Goal: Transaction & Acquisition: Purchase product/service

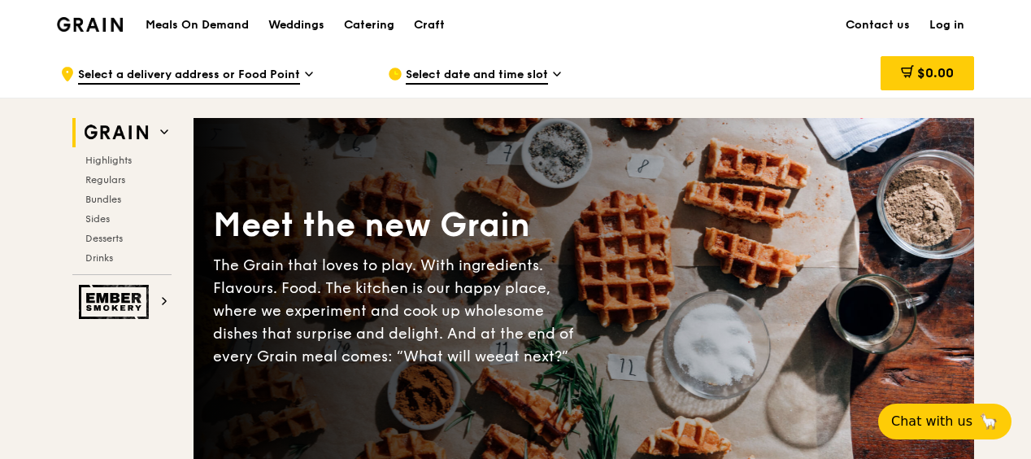
click at [479, 68] on span "Select date and time slot" at bounding box center [477, 76] width 142 height 18
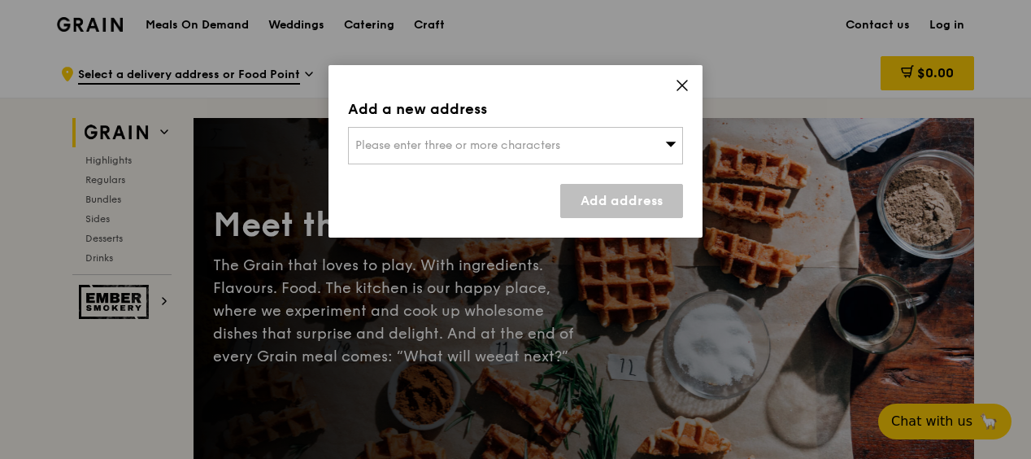
click at [670, 137] on icon at bounding box center [670, 143] width 11 height 12
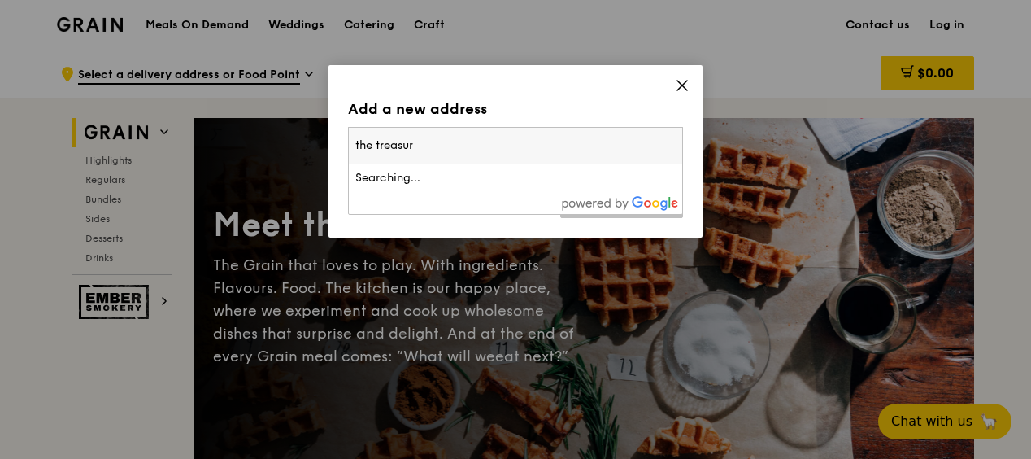
type input "the treasury"
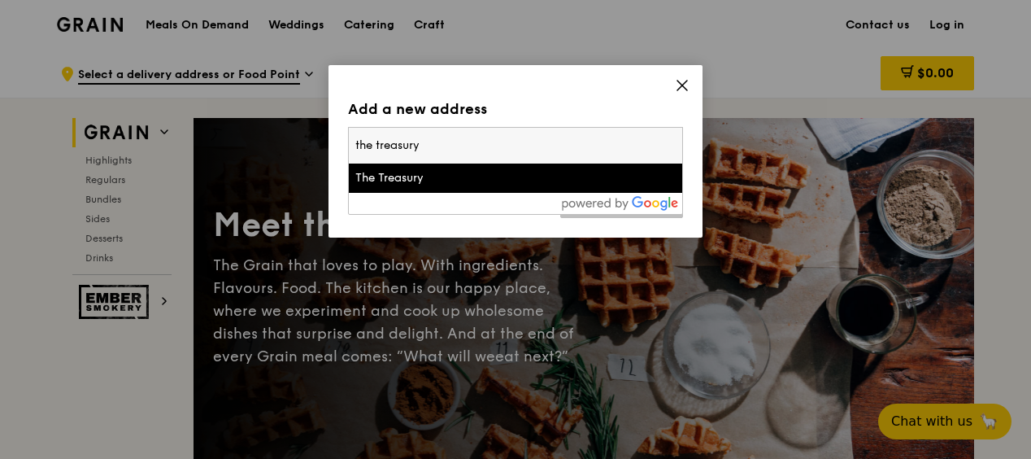
click at [439, 179] on div "The Treasury" at bounding box center [475, 178] width 241 height 16
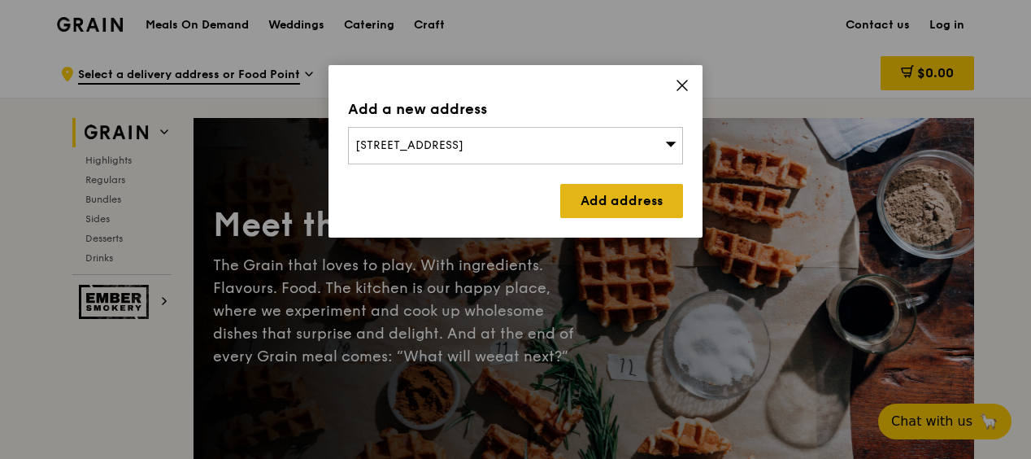
click at [591, 196] on link "Add address" at bounding box center [621, 201] width 123 height 34
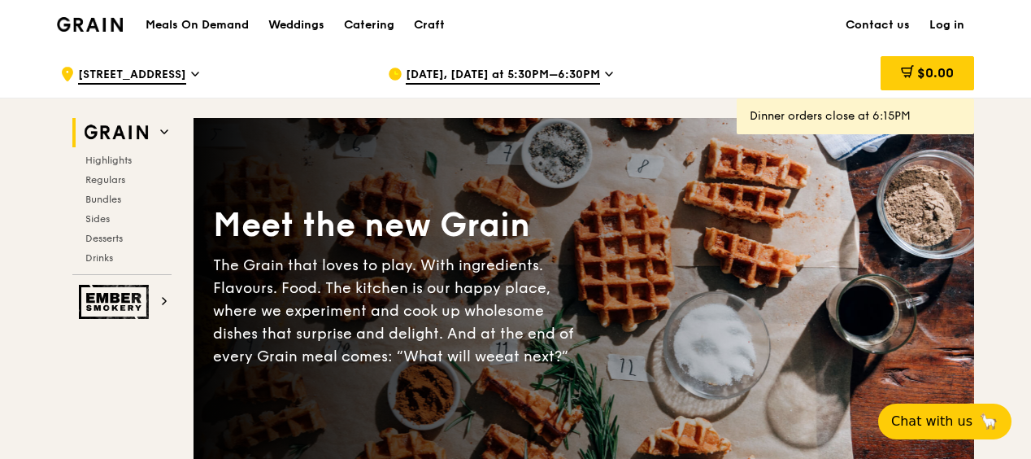
click at [454, 67] on span "[DATE], [DATE] at 5:30PM–6:30PM" at bounding box center [503, 76] width 194 height 18
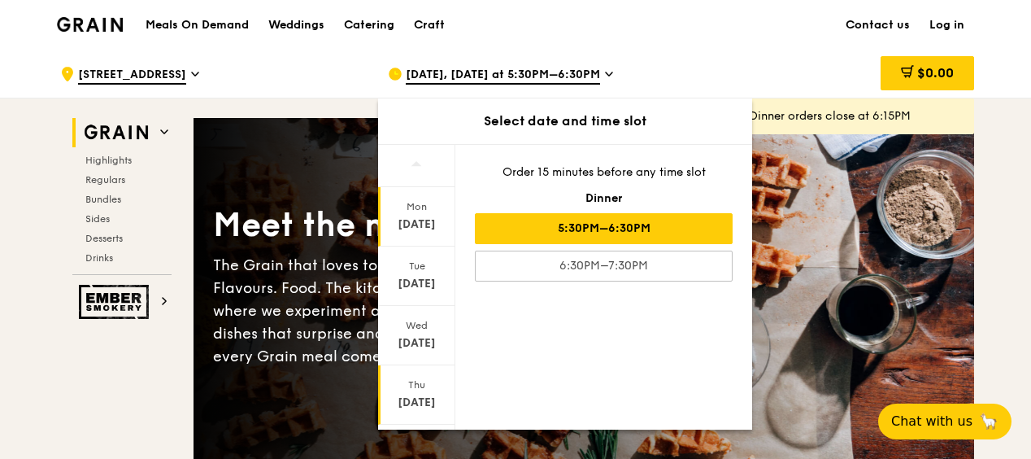
click at [420, 389] on div "Thu" at bounding box center [417, 384] width 72 height 13
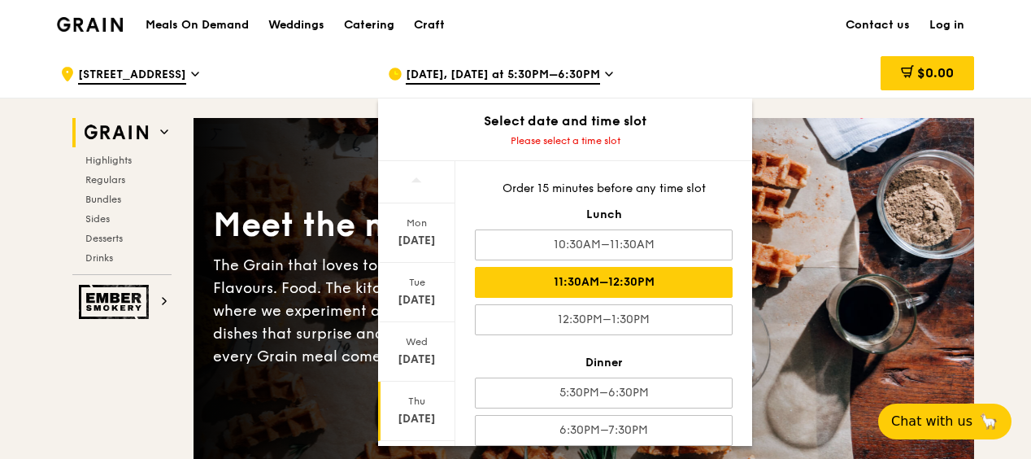
click at [619, 289] on div "11:30AM–12:30PM" at bounding box center [604, 282] width 258 height 31
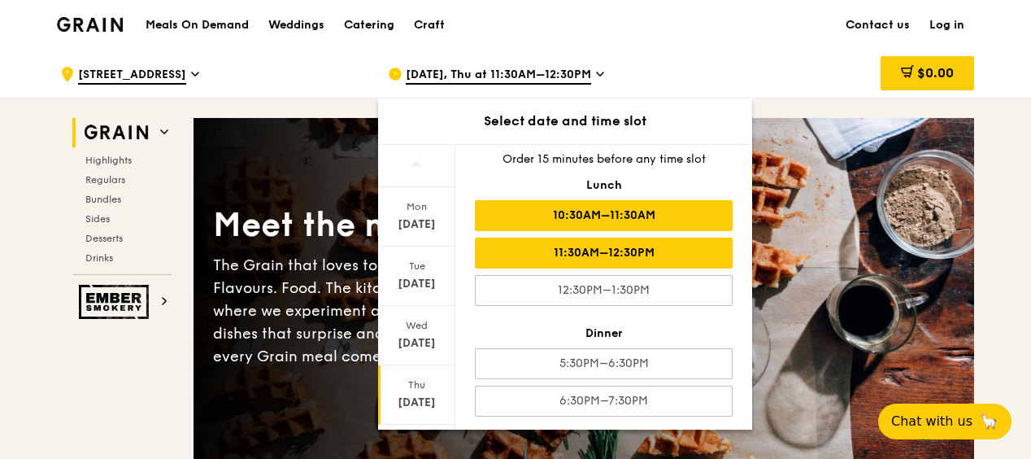
scroll to position [19, 0]
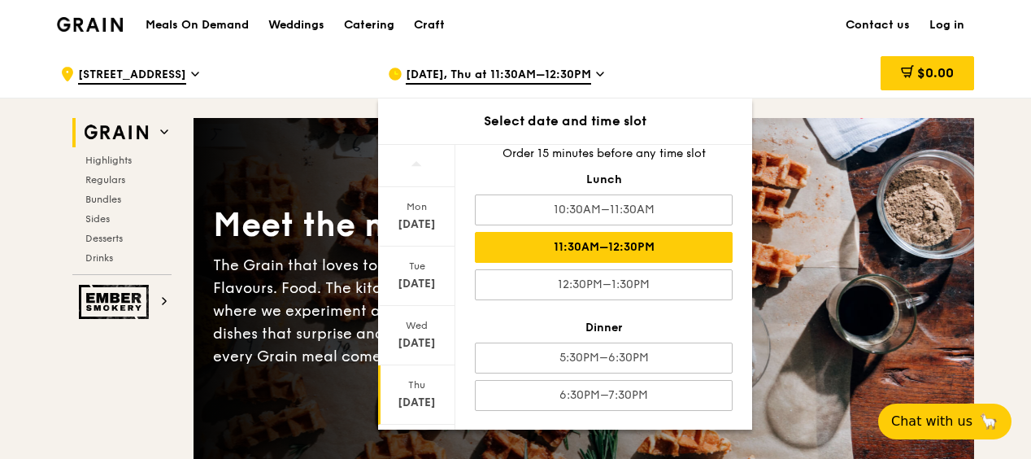
click at [420, 398] on div "[DATE]" at bounding box center [417, 402] width 72 height 16
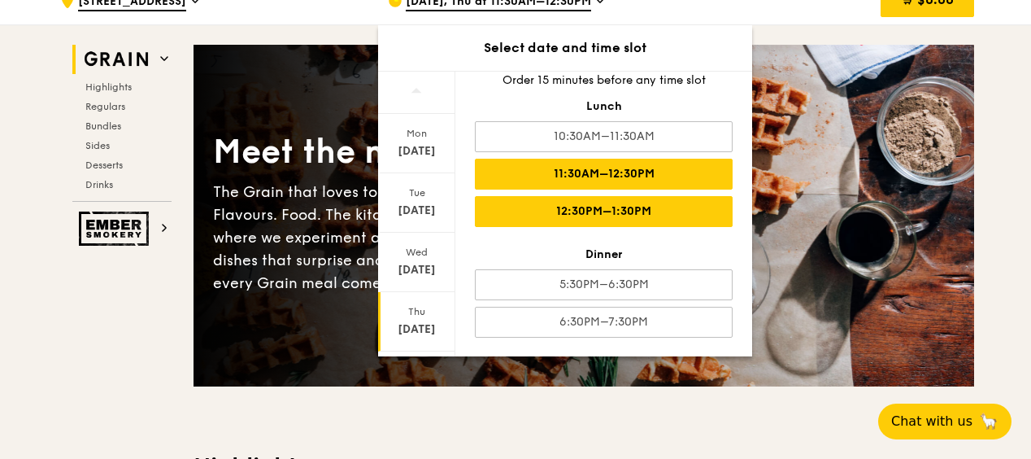
scroll to position [244, 0]
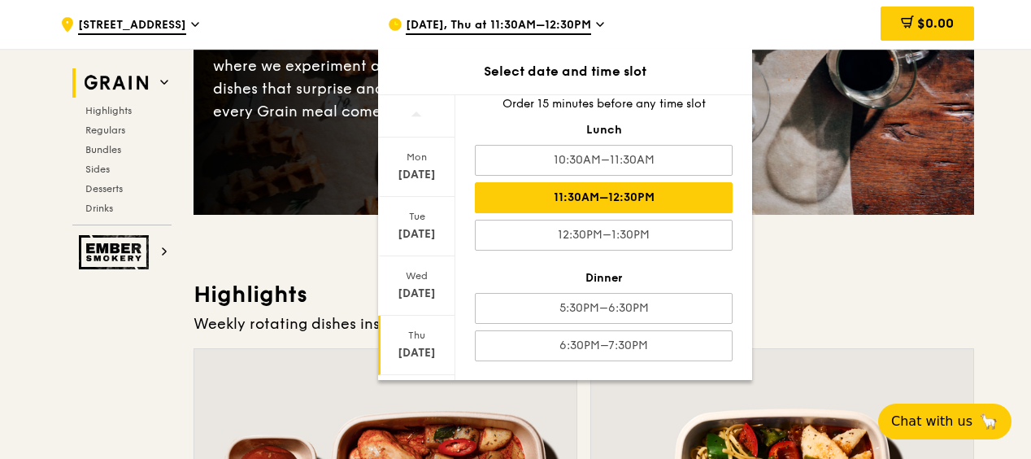
click at [411, 355] on div "[DATE]" at bounding box center [417, 353] width 72 height 16
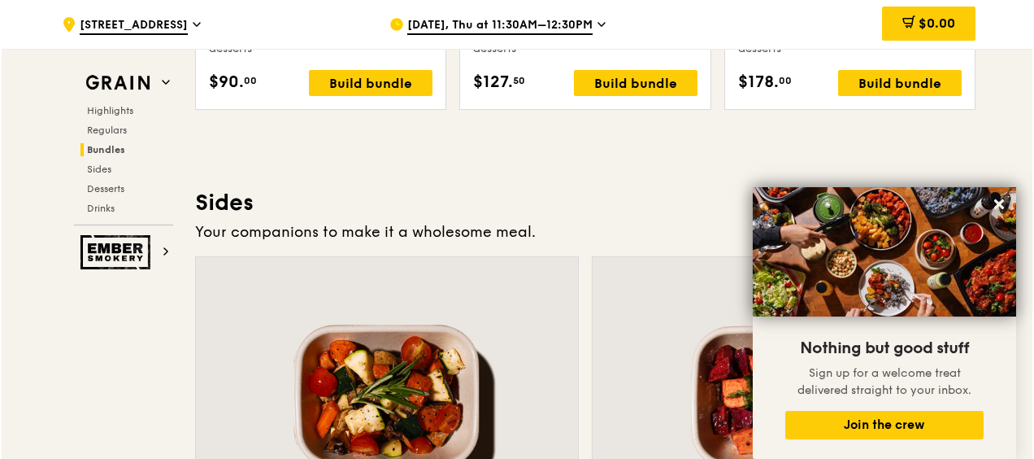
scroll to position [3255, 0]
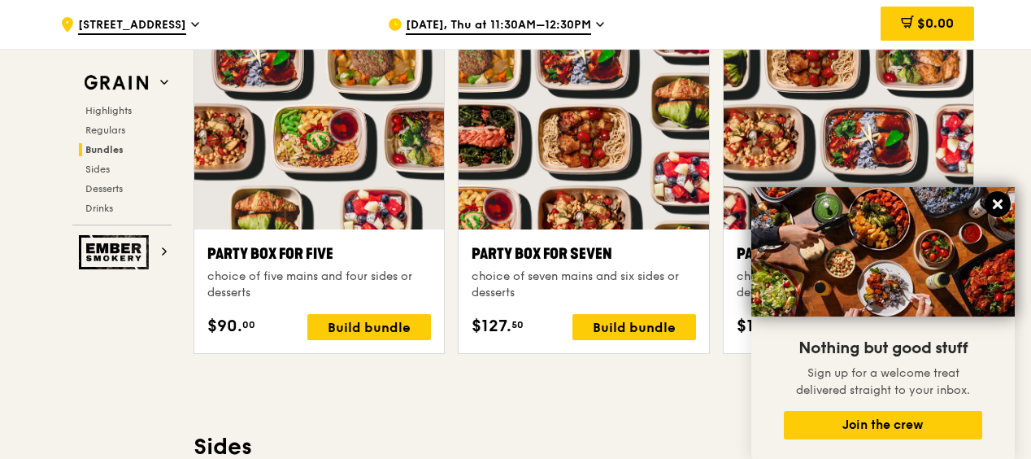
click at [996, 199] on icon at bounding box center [997, 204] width 15 height 15
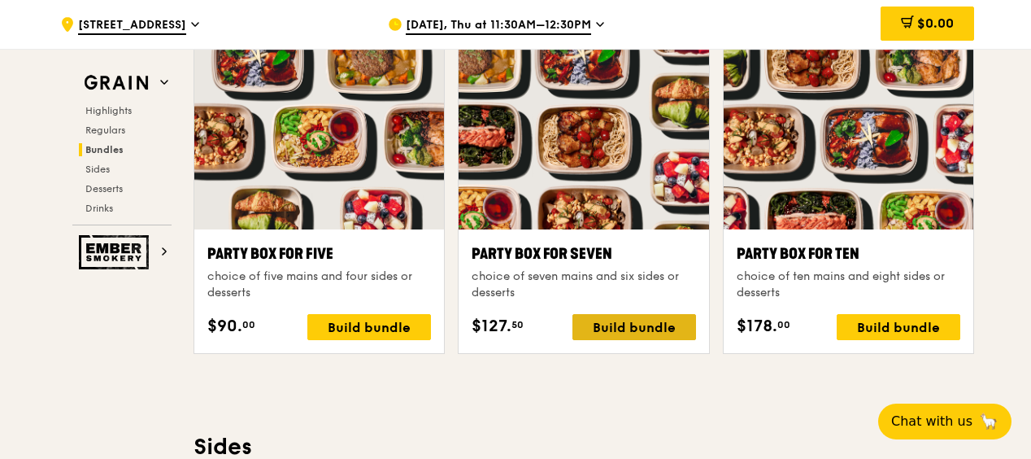
click at [594, 321] on div "Build bundle" at bounding box center [634, 327] width 124 height 26
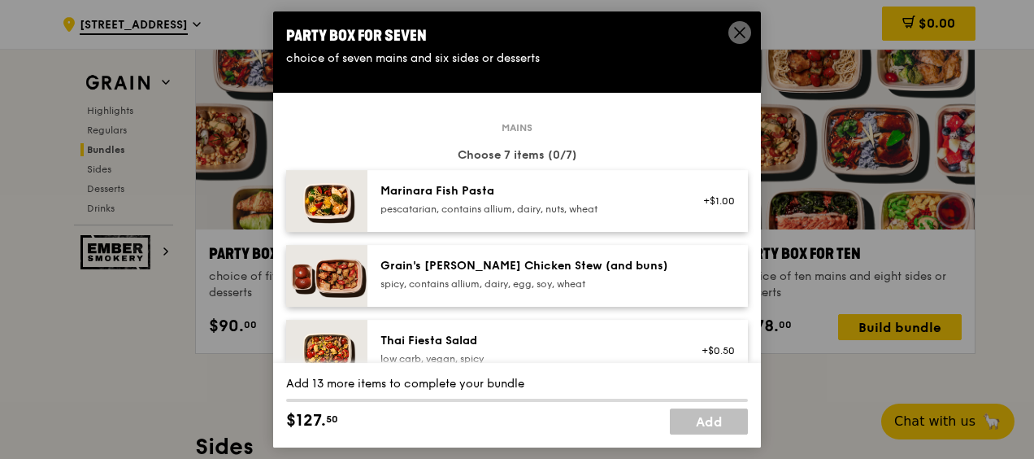
click at [619, 265] on div "Grain's [PERSON_NAME] Chicken Stew (and buns)" at bounding box center [527, 266] width 292 height 16
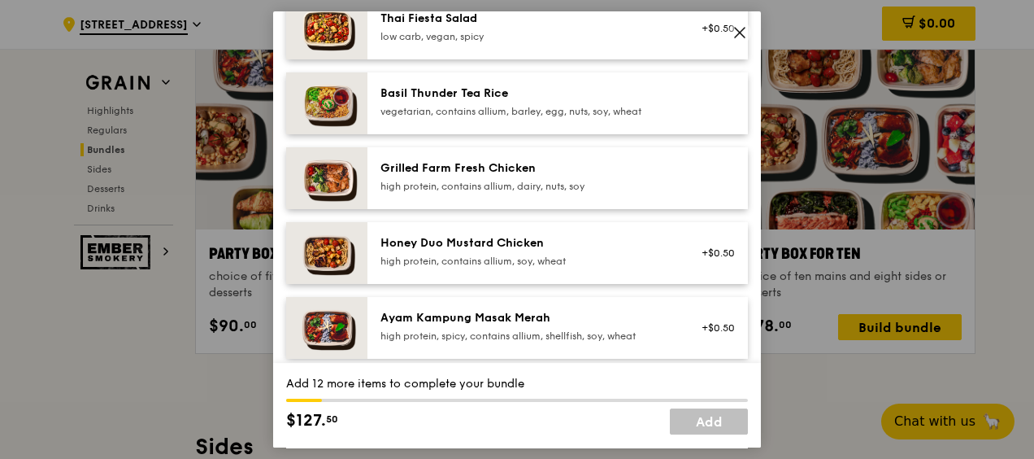
scroll to position [325, 0]
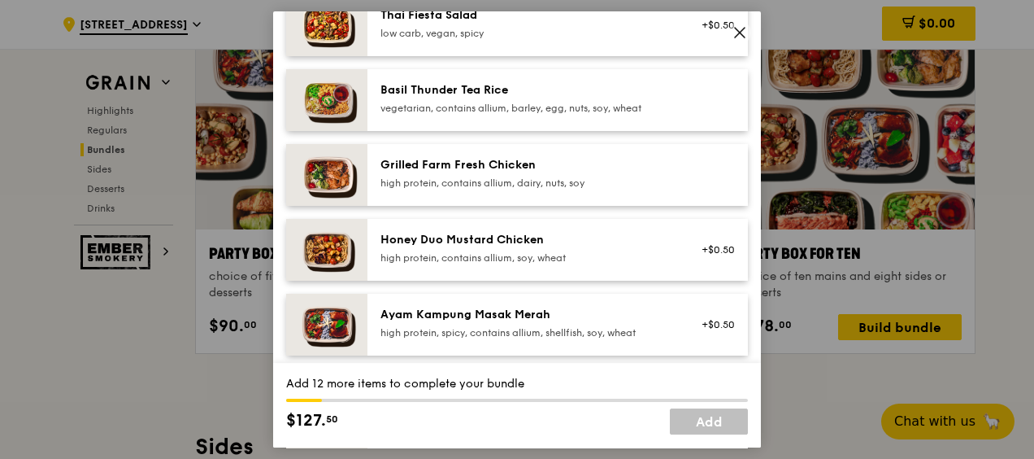
click at [589, 107] on div "vegetarian, contains allium, barley, egg, nuts, soy, wheat" at bounding box center [527, 108] width 292 height 13
click at [577, 185] on div "high protein, contains allium, dairy, nuts, soy" at bounding box center [527, 182] width 292 height 13
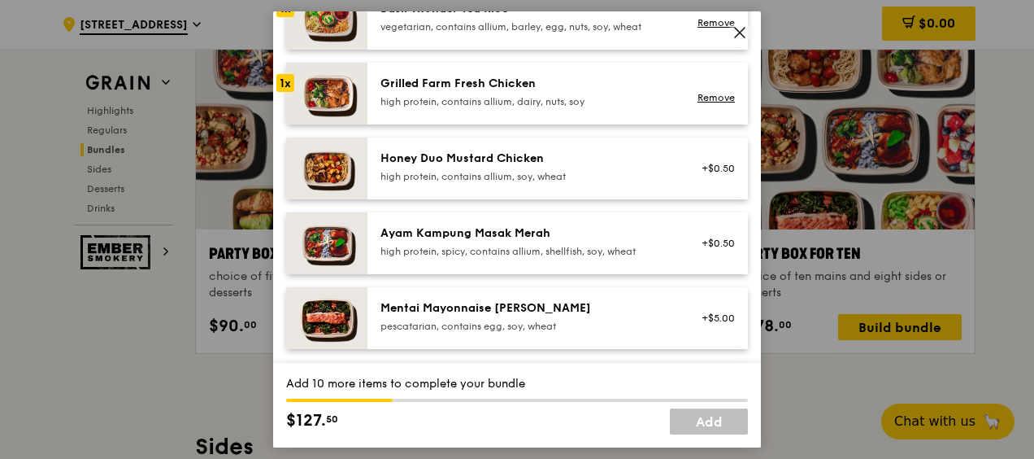
click at [581, 225] on div "Ayam Kampung Masak Merah" at bounding box center [527, 233] width 292 height 16
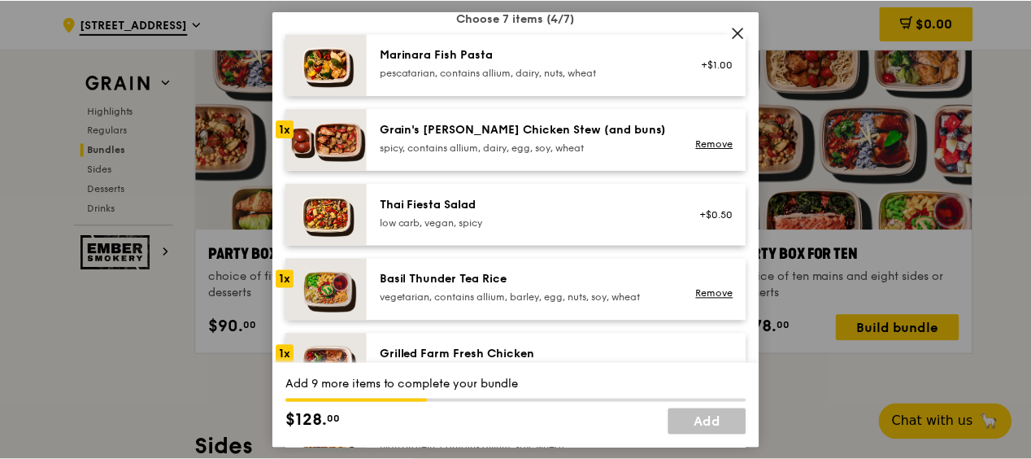
scroll to position [89, 0]
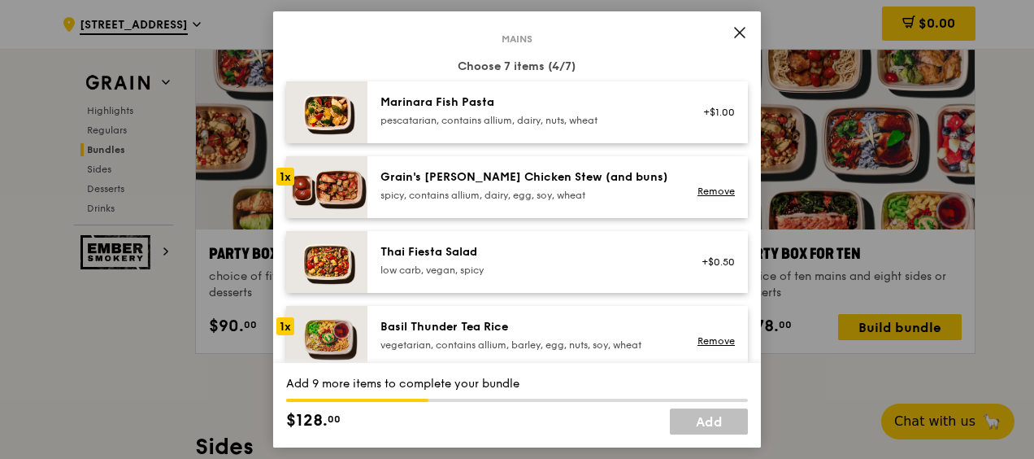
click at [340, 111] on img at bounding box center [326, 112] width 81 height 62
click at [740, 31] on icon at bounding box center [740, 32] width 15 height 15
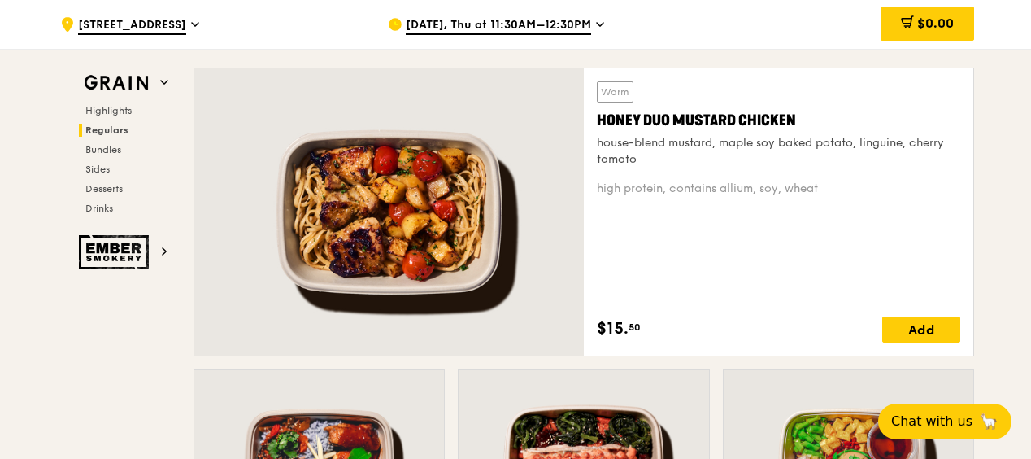
scroll to position [1383, 0]
